Goal: Transaction & Acquisition: Subscribe to service/newsletter

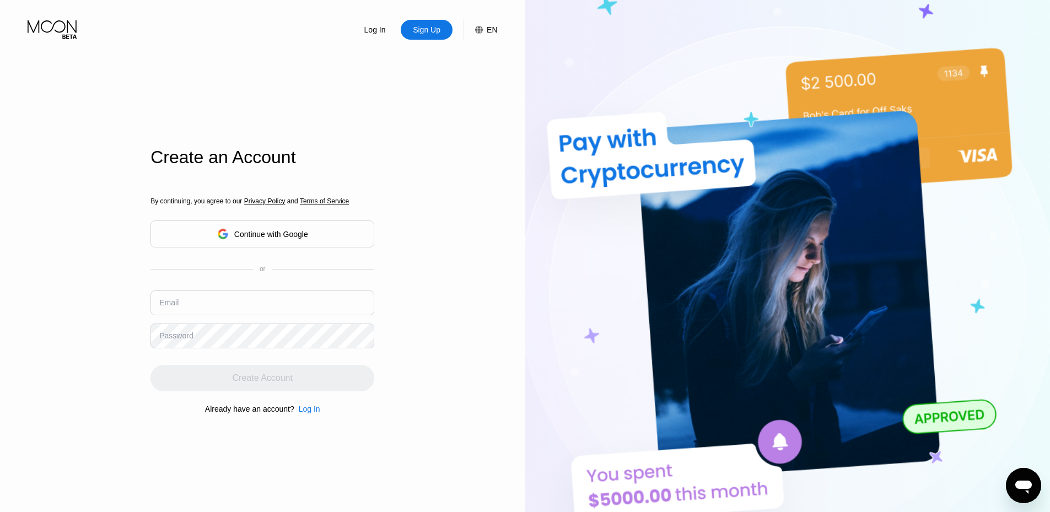
type input "[EMAIL_ADDRESS][DOMAIN_NAME]"
click at [444, 320] on div "Log In Sign Up EN Language English Save Create an Account By continuing, you ag…" at bounding box center [262, 281] width 525 height 563
click at [338, 298] on input "[EMAIL_ADDRESS][DOMAIN_NAME]" at bounding box center [262, 302] width 224 height 25
drag, startPoint x: 446, startPoint y: 298, endPoint x: 609, endPoint y: 134, distance: 231.1
click at [446, 293] on div "Log In Sign Up EN Language English Save Create an Account By continuing, you ag…" at bounding box center [262, 281] width 525 height 563
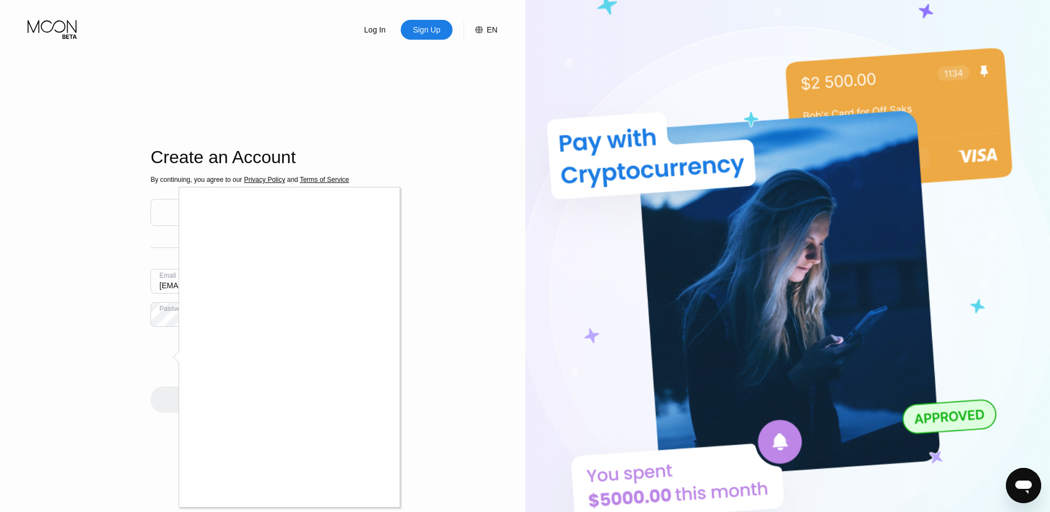
click at [448, 334] on div at bounding box center [525, 256] width 1050 height 512
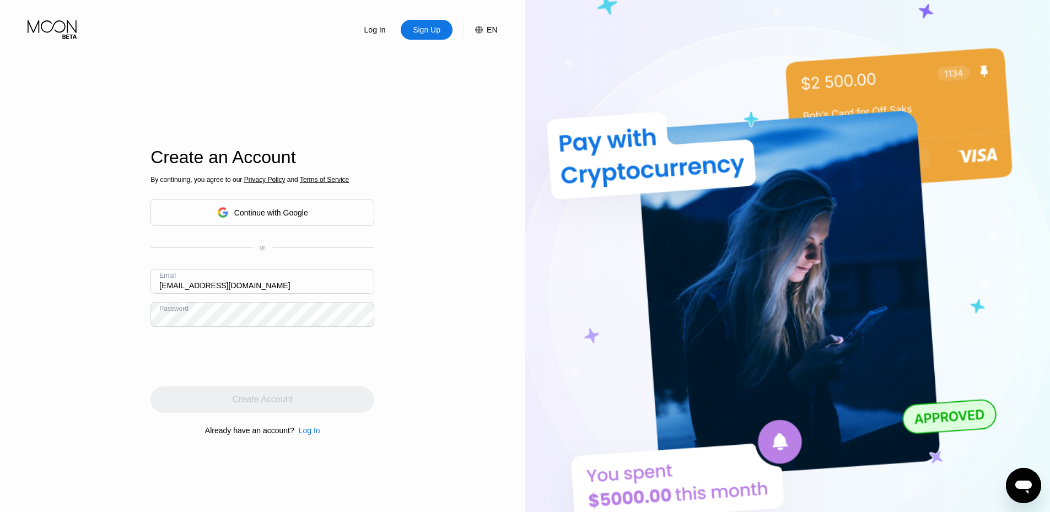
drag, startPoint x: 288, startPoint y: 283, endPoint x: 138, endPoint y: 284, distance: 149.3
click at [138, 284] on div "Log In Sign Up EN Language English Save Create an Account By continuing, you ag…" at bounding box center [262, 281] width 525 height 563
click at [204, 280] on input "text" at bounding box center [262, 281] width 224 height 25
paste input "geraldbush25@outlook.com"
type input "geraldbush25@outlook.com"
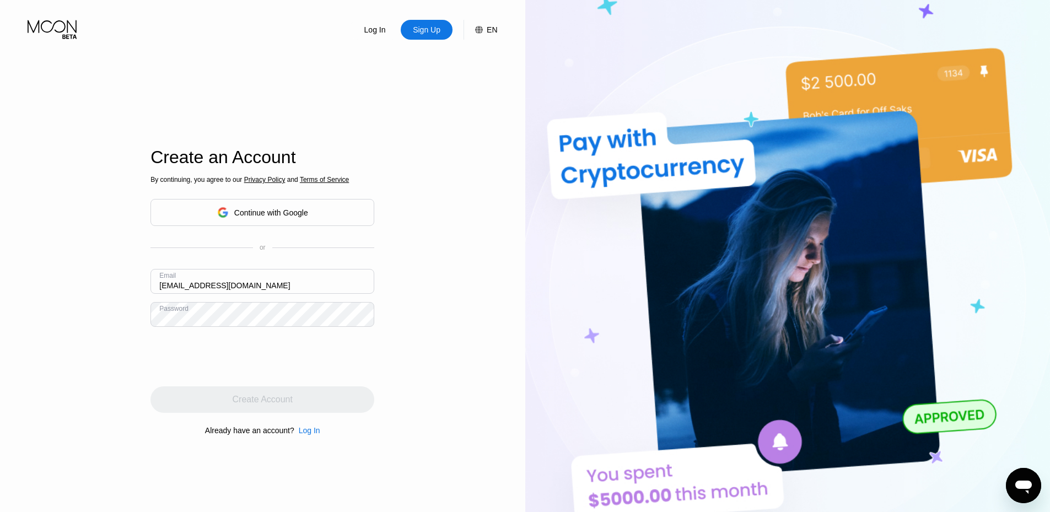
click at [447, 318] on div "Log In Sign Up EN Language Select an item Save Create an Account By continuing,…" at bounding box center [262, 281] width 525 height 563
click at [0, 316] on div "Log In Sign Up EN Language Select an item Save Create an Account By continuing,…" at bounding box center [262, 281] width 525 height 563
click at [343, 405] on div "Create Account" at bounding box center [262, 399] width 224 height 26
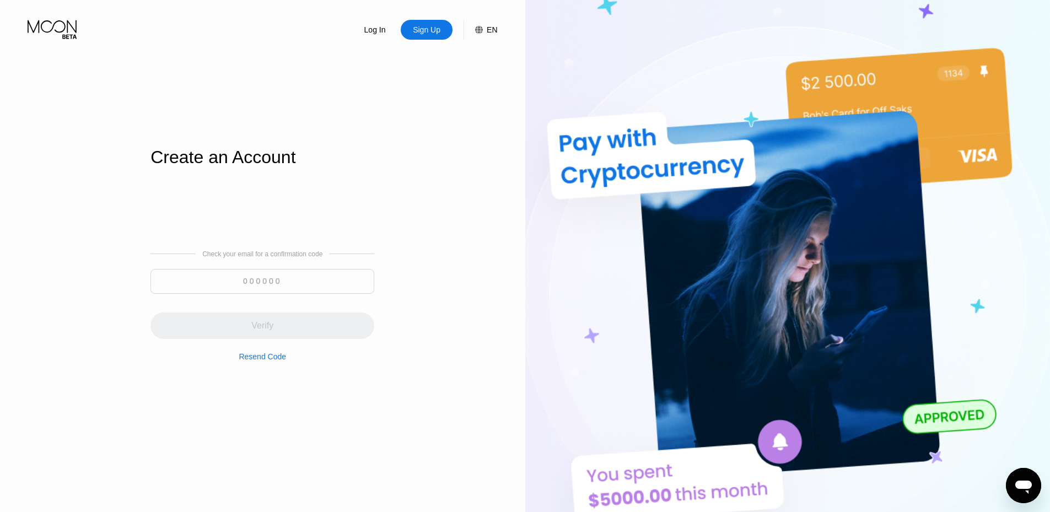
click at [301, 288] on input at bounding box center [262, 281] width 224 height 25
paste input "713545"
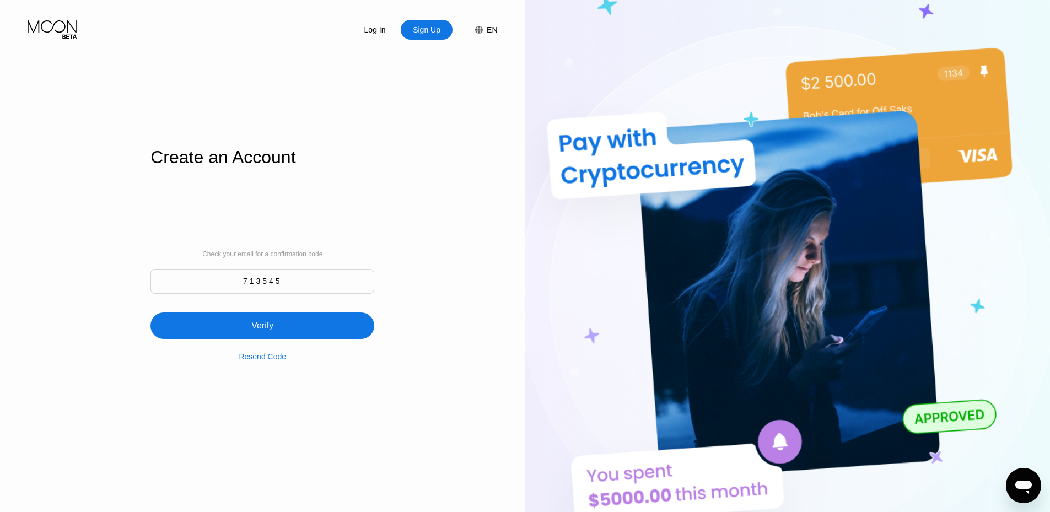
type input "713545"
click at [451, 322] on div "Log In Sign Up EN Language Select an item Save Create an Account Check your ema…" at bounding box center [262, 281] width 525 height 563
click at [328, 323] on div "Verify" at bounding box center [262, 325] width 224 height 26
